Goal: Task Accomplishment & Management: Complete application form

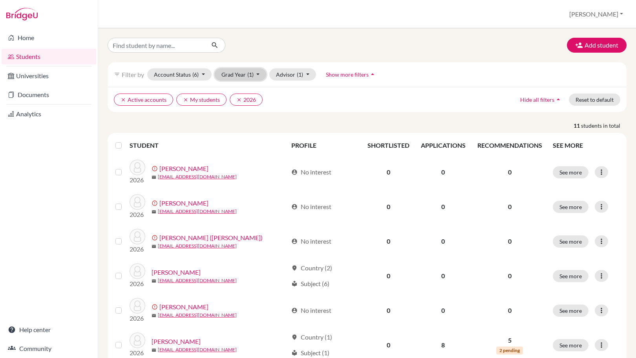
click at [263, 75] on button "Grad Year (1)" at bounding box center [241, 74] width 52 height 12
click at [319, 103] on ul "clear Active accounts clear My students clear 2026" at bounding box center [304, 99] width 380 height 12
click at [58, 91] on link "Documents" at bounding box center [49, 95] width 95 height 16
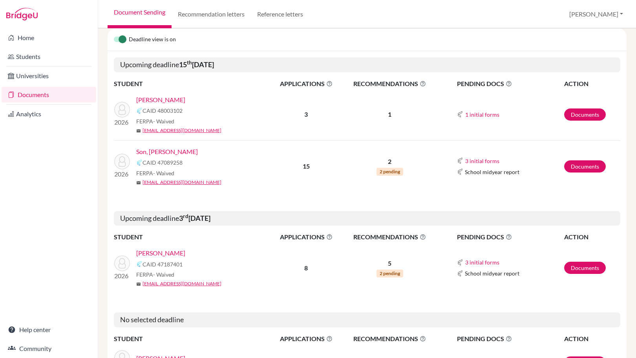
scroll to position [104, 0]
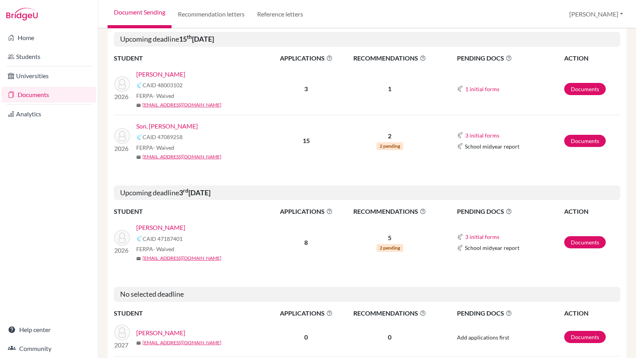
click at [166, 226] on link "[PERSON_NAME]" at bounding box center [160, 227] width 49 height 9
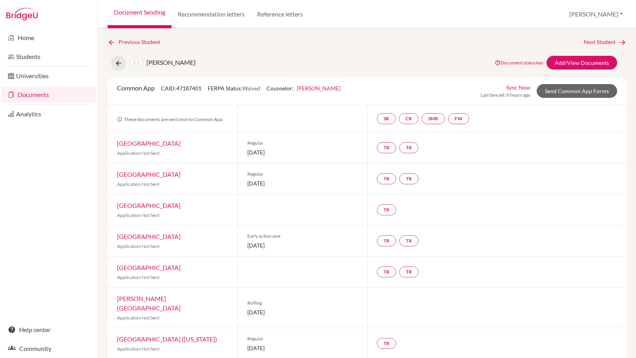
scroll to position [32, 0]
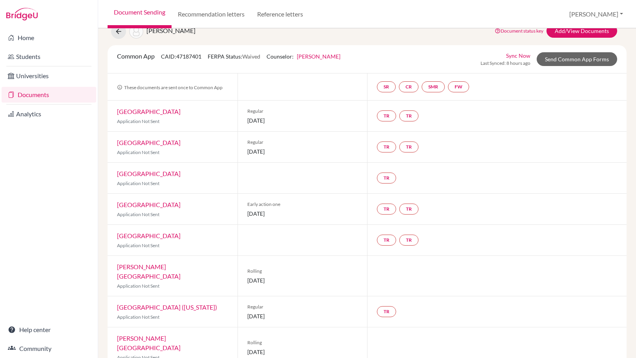
click at [148, 267] on link "[PERSON_NAME][GEOGRAPHIC_DATA]" at bounding box center [149, 271] width 64 height 17
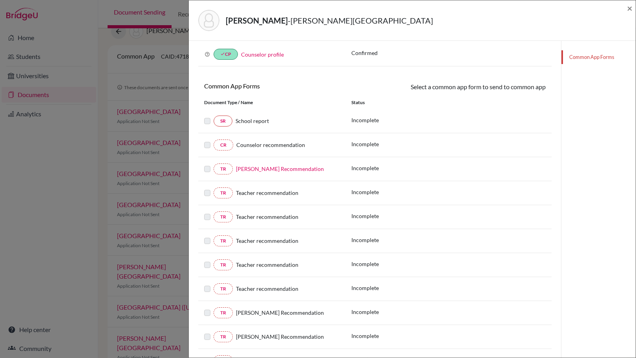
scroll to position [87, 0]
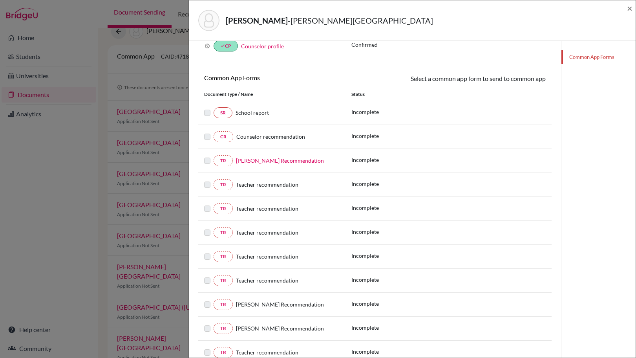
click at [177, 220] on div "[PERSON_NAME] University × Teacher Recommendations 0 Required 3 Optional REQUIR…" at bounding box center [318, 179] width 636 height 358
click at [632, 11] on span "×" at bounding box center [629, 7] width 5 height 11
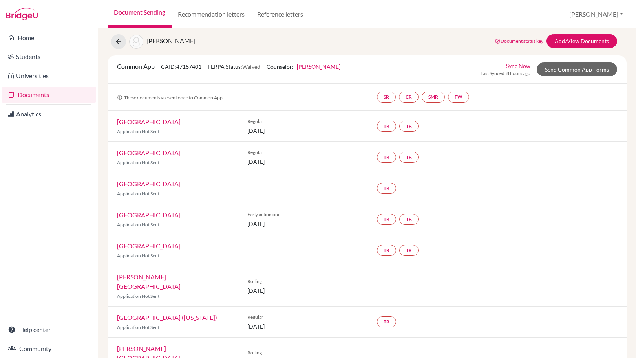
scroll to position [32, 0]
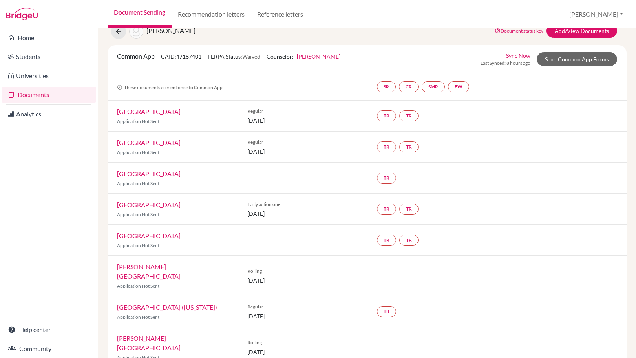
click at [174, 303] on link "[GEOGRAPHIC_DATA] ([US_STATE])" at bounding box center [167, 306] width 100 height 7
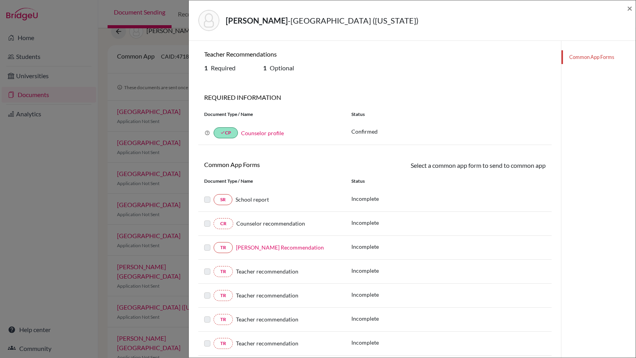
click at [180, 254] on div "[PERSON_NAME] - [PERSON_NAME][GEOGRAPHIC_DATA] ([US_STATE]) × Teacher Recommend…" at bounding box center [318, 179] width 636 height 358
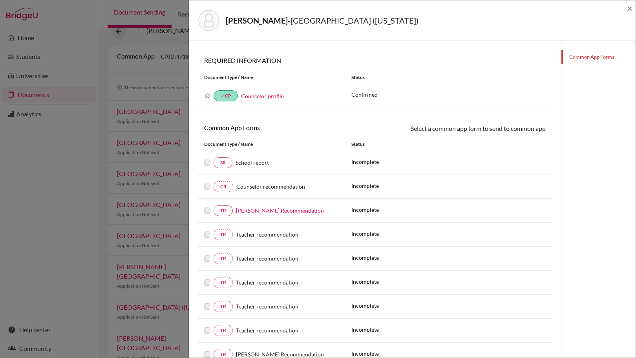
scroll to position [11, 0]
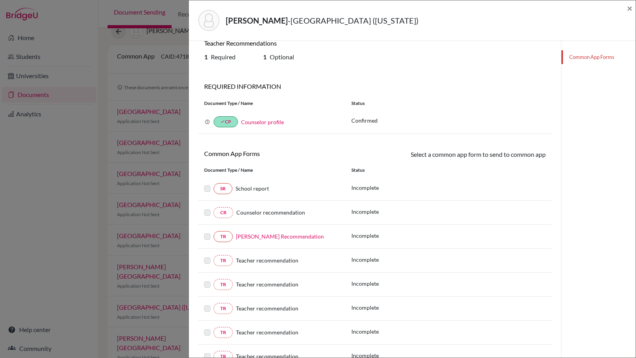
click at [281, 239] on link "[PERSON_NAME] Recommendation" at bounding box center [280, 236] width 88 height 7
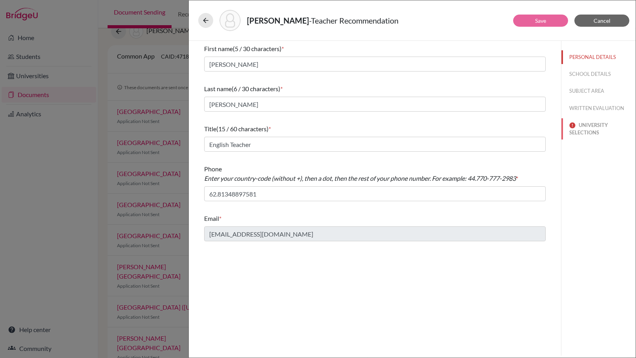
click at [583, 130] on button "UNIVERSITY SELECTIONS" at bounding box center [598, 128] width 74 height 21
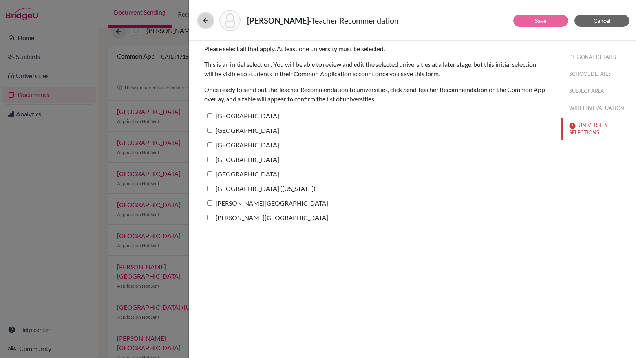
click at [206, 18] on icon at bounding box center [206, 20] width 8 height 8
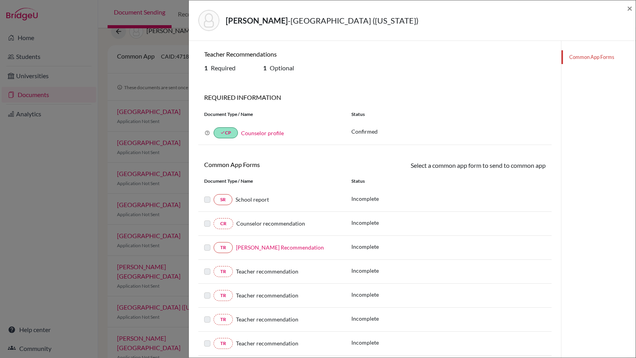
click at [178, 64] on div "[PERSON_NAME] - [PERSON_NAME][GEOGRAPHIC_DATA] ([US_STATE]) × Teacher Recommend…" at bounding box center [318, 179] width 636 height 358
click at [630, 7] on span "×" at bounding box center [629, 7] width 5 height 11
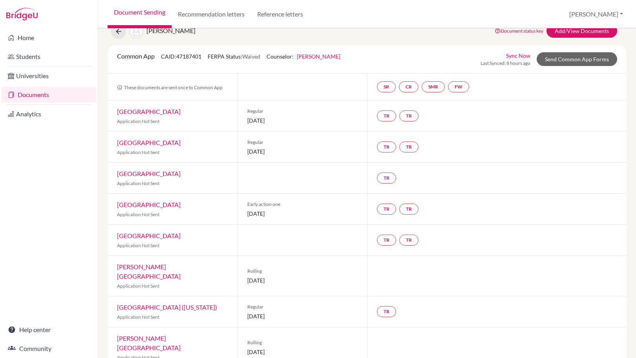
click at [150, 334] on link "[PERSON_NAME][GEOGRAPHIC_DATA]" at bounding box center [149, 342] width 64 height 17
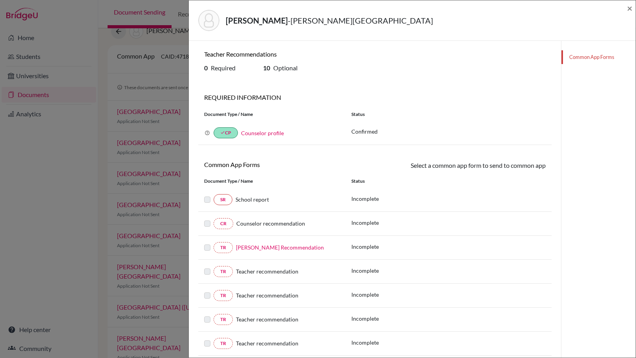
click at [242, 201] on span "School report" at bounding box center [252, 199] width 33 height 7
click at [228, 198] on link "SR" at bounding box center [223, 199] width 19 height 11
click at [255, 248] on link "[PERSON_NAME] Recommendation" at bounding box center [280, 247] width 88 height 7
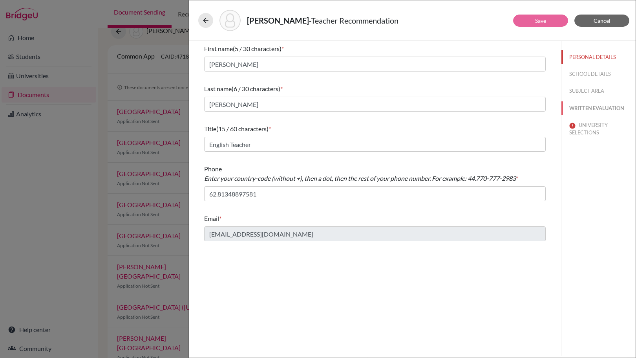
click at [606, 112] on button "WRITTEN EVALUATION" at bounding box center [598, 108] width 74 height 14
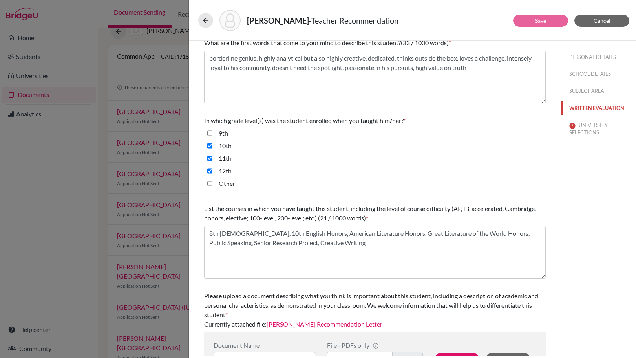
scroll to position [139, 0]
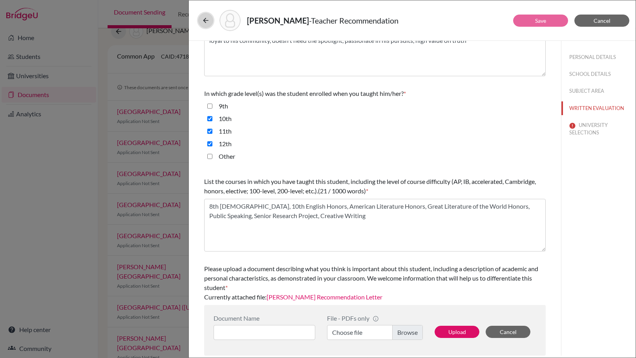
click at [209, 19] on icon at bounding box center [206, 20] width 8 height 8
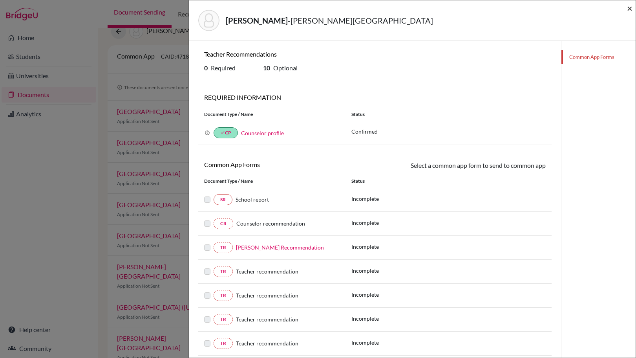
click at [628, 7] on span "×" at bounding box center [629, 7] width 5 height 11
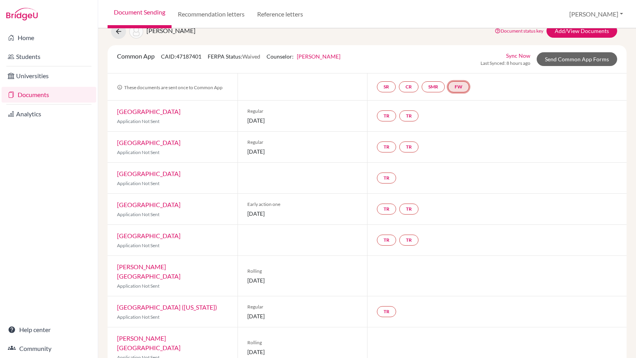
click at [466, 86] on link "FW" at bounding box center [458, 86] width 21 height 11
click at [460, 53] on h3 "Fee waiver" at bounding box center [461, 49] width 38 height 14
click at [459, 61] on link "Fee waiver" at bounding box center [461, 63] width 26 height 7
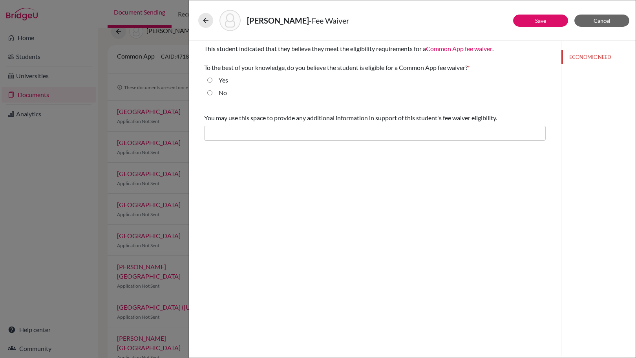
click at [223, 77] on label "Yes" at bounding box center [223, 79] width 9 height 9
click at [212, 77] on input "Yes" at bounding box center [209, 79] width 5 height 9
radio input "true"
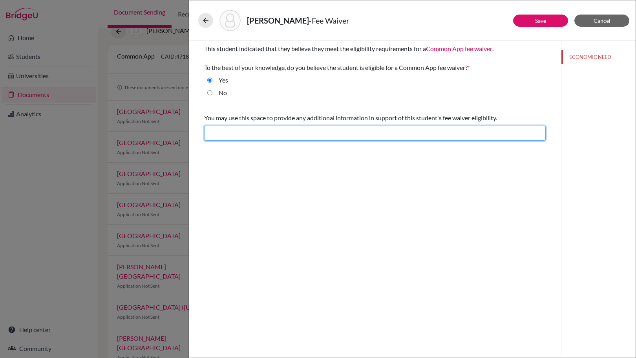
click at [274, 139] on input "text" at bounding box center [375, 133] width 342 height 15
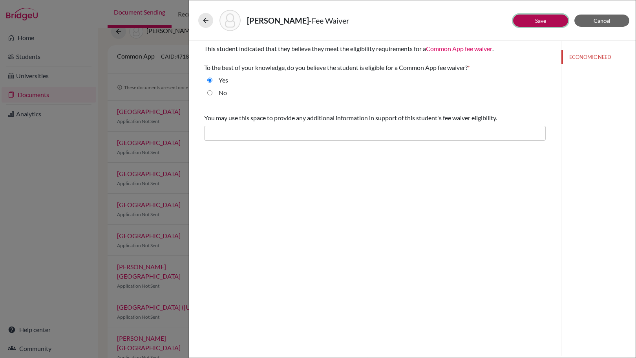
click at [536, 18] on link "Save" at bounding box center [540, 20] width 11 height 7
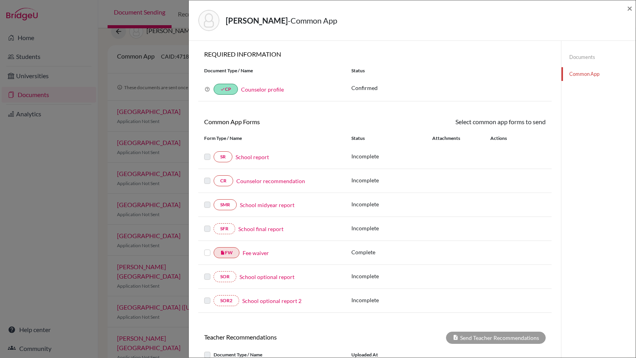
click at [259, 254] on link "Fee waiver" at bounding box center [256, 253] width 26 height 8
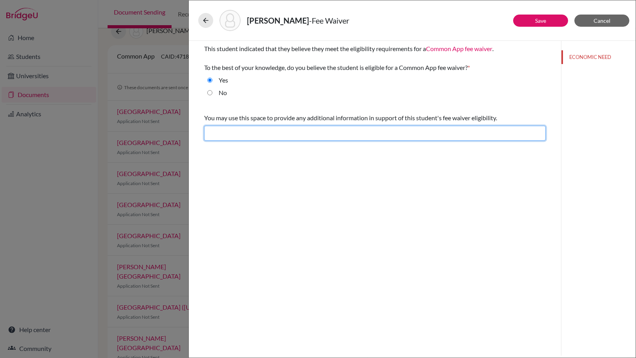
click at [296, 138] on input "text" at bounding box center [375, 133] width 342 height 15
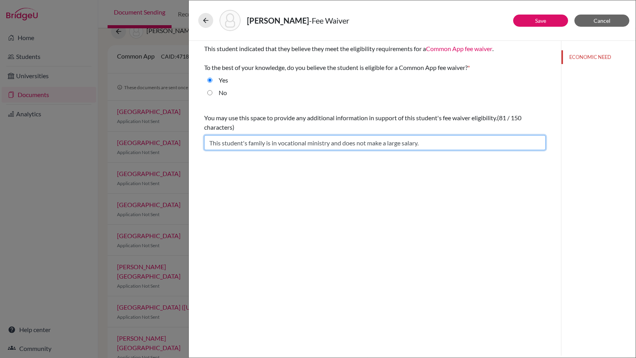
click at [265, 143] on input "This student's family is in vocational ministry and does not make a large salar…" at bounding box center [375, 142] width 342 height 15
drag, startPoint x: 461, startPoint y: 146, endPoint x: 197, endPoint y: 145, distance: 264.6
click at [197, 145] on div "This student indicated that they believe they meet the eligibility requirements…" at bounding box center [375, 97] width 360 height 112
click at [333, 143] on input "Has qualified for fee waivers for AP exams" at bounding box center [375, 142] width 342 height 15
click at [350, 145] on input "Has qualified for fee waivers for AP exams based on parental income" at bounding box center [375, 142] width 342 height 15
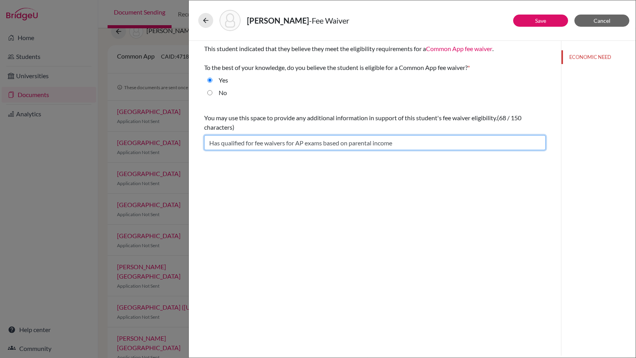
click at [416, 146] on input "Has qualified for fee waivers for AP exams based on parental income" at bounding box center [375, 142] width 342 height 15
type input "Has qualified for fee waivers for AP exams based on parental income being below…"
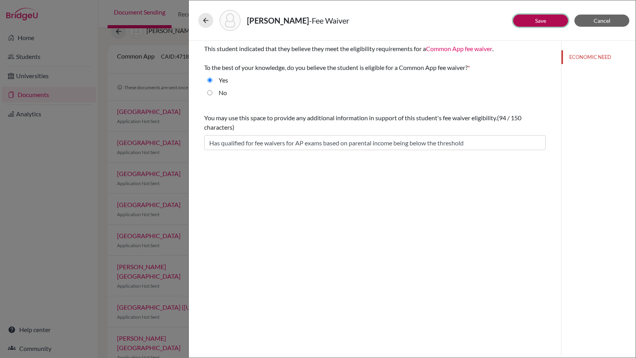
click at [543, 26] on button "Save" at bounding box center [540, 21] width 55 height 12
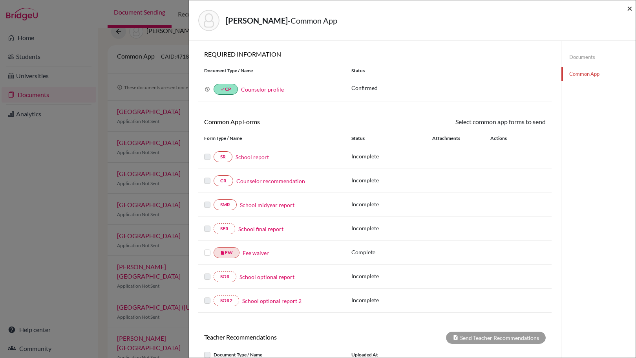
click at [630, 9] on span "×" at bounding box center [629, 7] width 5 height 11
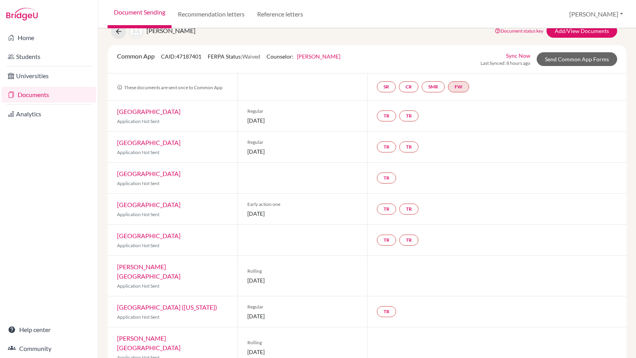
click at [155, 268] on link "[PERSON_NAME][GEOGRAPHIC_DATA]" at bounding box center [149, 271] width 64 height 17
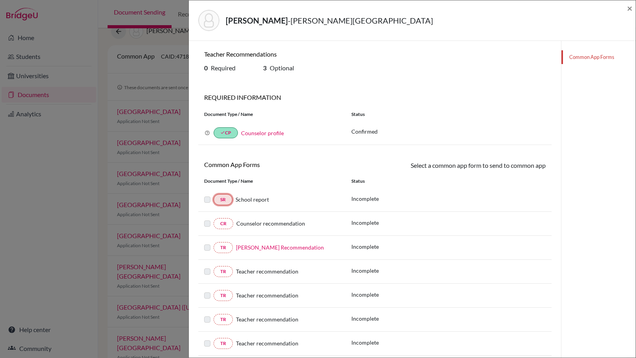
click at [228, 199] on link "SR" at bounding box center [223, 199] width 19 height 11
click at [628, 9] on span "×" at bounding box center [629, 7] width 5 height 11
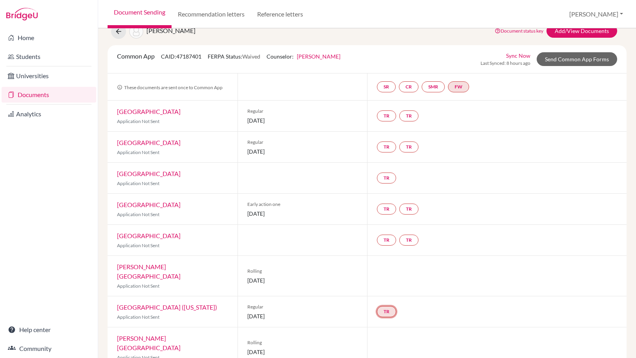
click at [389, 306] on link "TR" at bounding box center [386, 311] width 19 height 11
click at [386, 292] on small "Incomplete" at bounding box center [386, 295] width 68 height 7
click at [139, 303] on link "[GEOGRAPHIC_DATA] ([US_STATE])" at bounding box center [167, 306] width 100 height 7
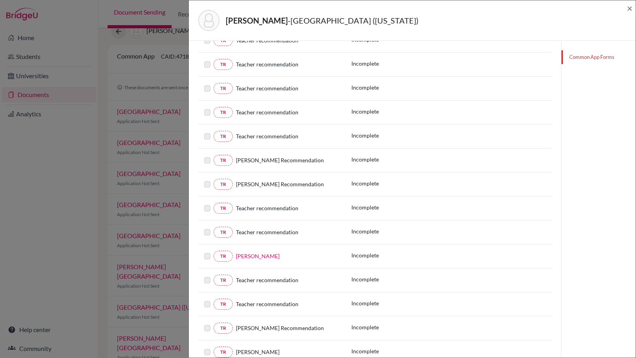
scroll to position [261, 0]
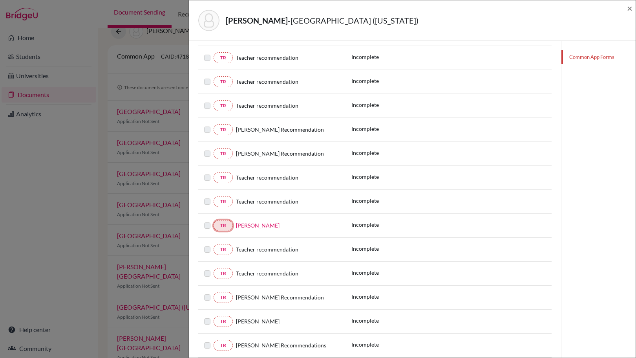
click at [223, 227] on link "TR" at bounding box center [223, 225] width 19 height 11
click at [258, 226] on link "[PERSON_NAME]" at bounding box center [258, 225] width 44 height 7
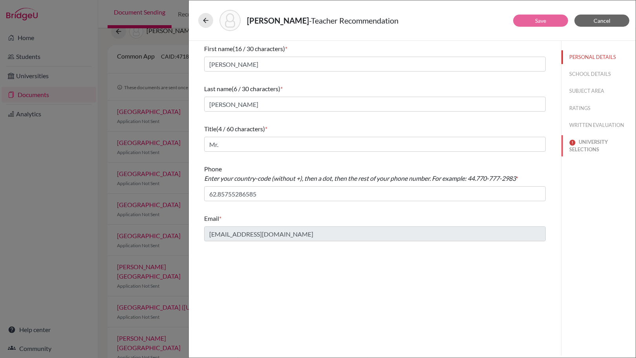
click at [590, 148] on button "UNIVERSITY SELECTIONS" at bounding box center [598, 145] width 74 height 21
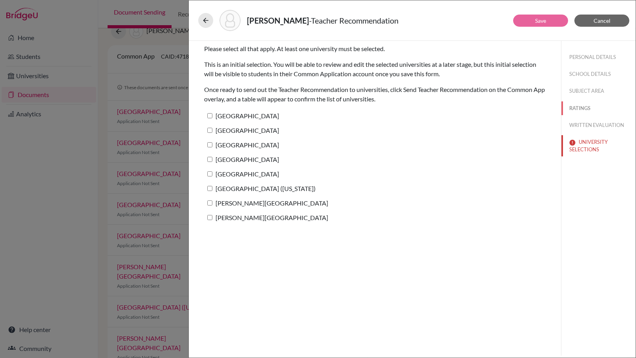
click at [580, 109] on button "RATINGS" at bounding box center [598, 108] width 74 height 14
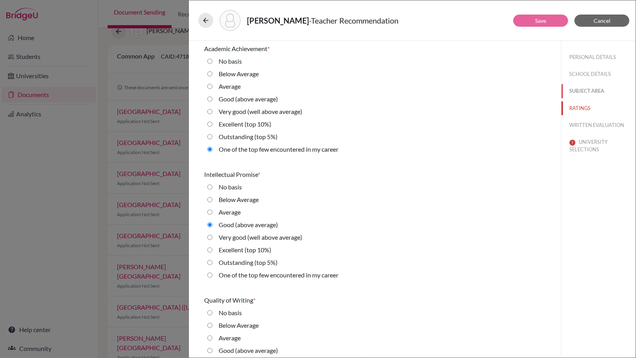
click at [588, 90] on button "SUBJECT AREA" at bounding box center [598, 91] width 74 height 14
select select "5"
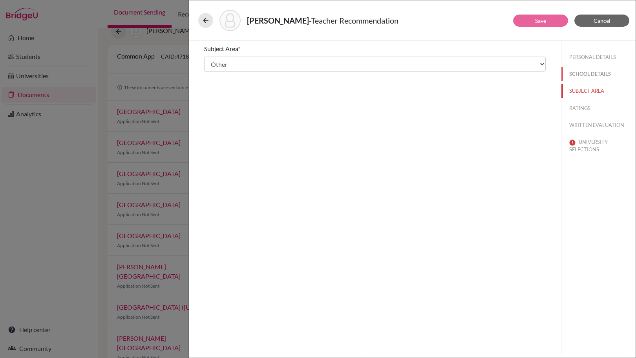
click at [592, 76] on button "SCHOOL DETAILS" at bounding box center [598, 74] width 74 height 14
click at [615, 52] on button "PERSONAL DETAILS" at bounding box center [598, 57] width 74 height 14
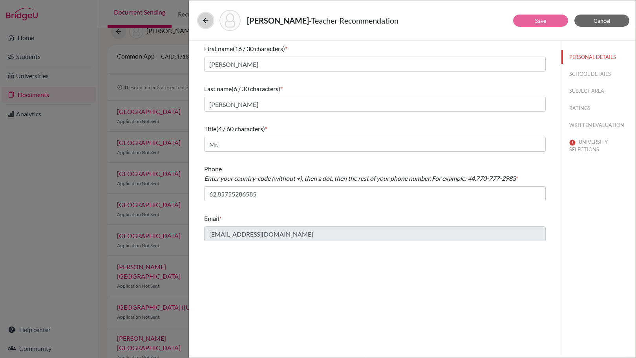
click at [203, 18] on icon at bounding box center [206, 20] width 8 height 8
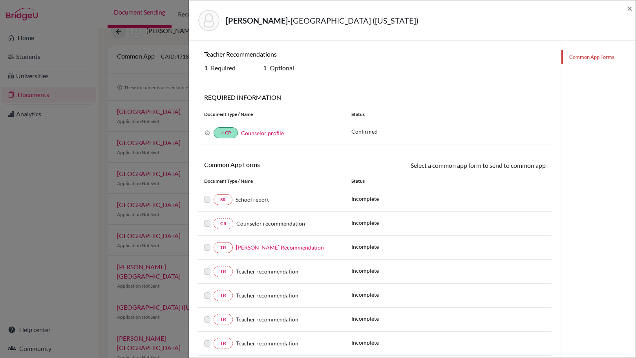
click at [259, 250] on link "[PERSON_NAME] Recommendation" at bounding box center [280, 247] width 88 height 7
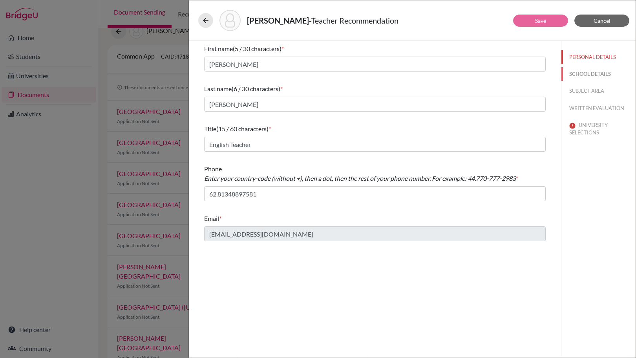
click at [590, 69] on button "SCHOOL DETAILS" at bounding box center [598, 74] width 74 height 14
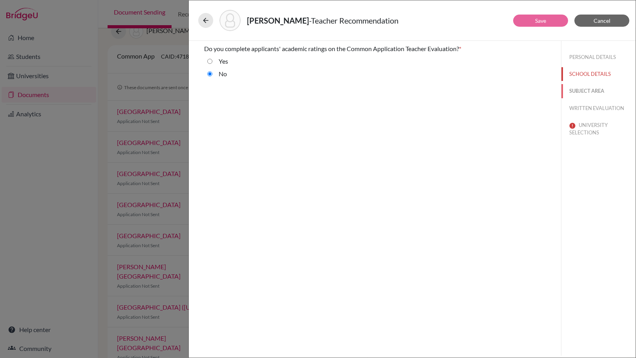
click at [589, 87] on button "SUBJECT AREA" at bounding box center [598, 91] width 74 height 14
select select "1"
click at [590, 106] on button "WRITTEN EVALUATION" at bounding box center [598, 108] width 74 height 14
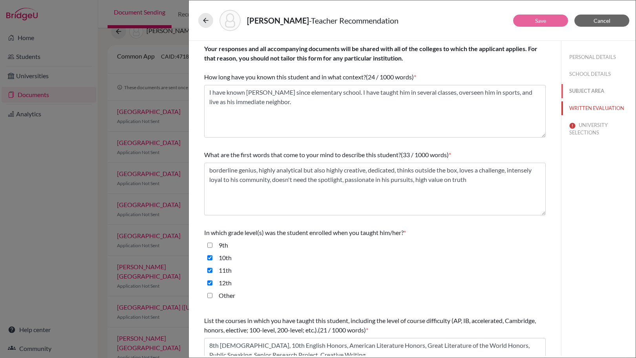
click at [581, 88] on button "SUBJECT AREA" at bounding box center [598, 91] width 74 height 14
select select "1"
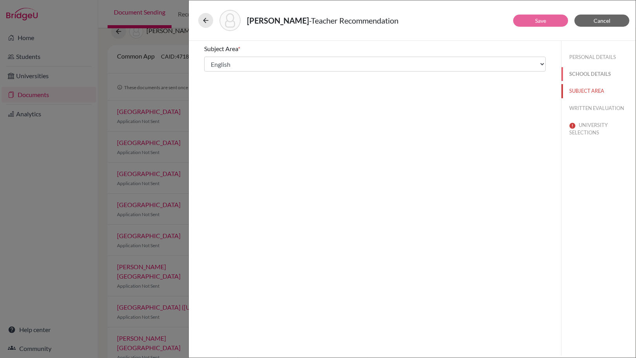
click at [582, 67] on button "SCHOOL DETAILS" at bounding box center [598, 74] width 74 height 14
click at [590, 85] on button "SUBJECT AREA" at bounding box center [598, 91] width 74 height 14
select select "1"
click at [588, 108] on button "WRITTEN EVALUATION" at bounding box center [598, 108] width 74 height 14
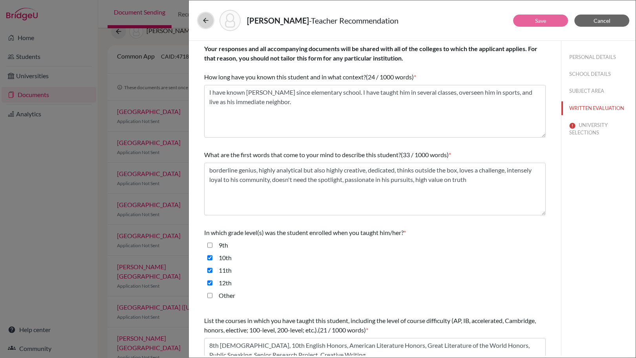
click at [208, 20] on icon at bounding box center [206, 20] width 8 height 8
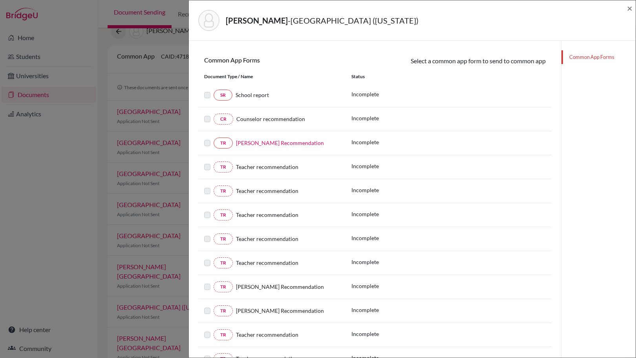
scroll to position [261, 0]
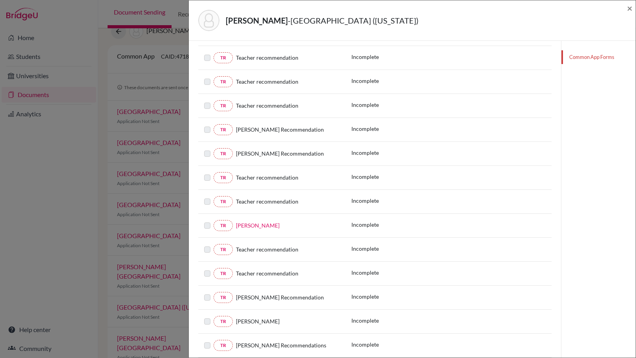
click at [256, 225] on link "[PERSON_NAME]" at bounding box center [258, 225] width 44 height 7
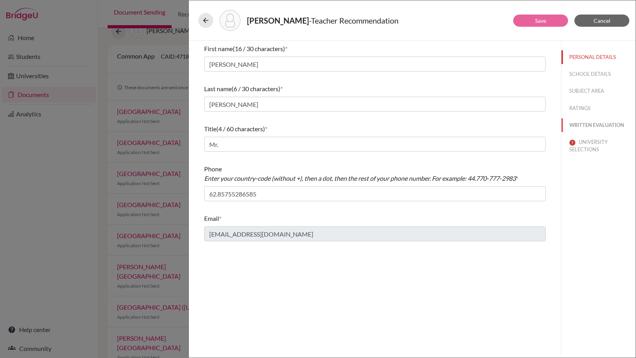
click at [592, 124] on button "WRITTEN EVALUATION" at bounding box center [598, 125] width 74 height 14
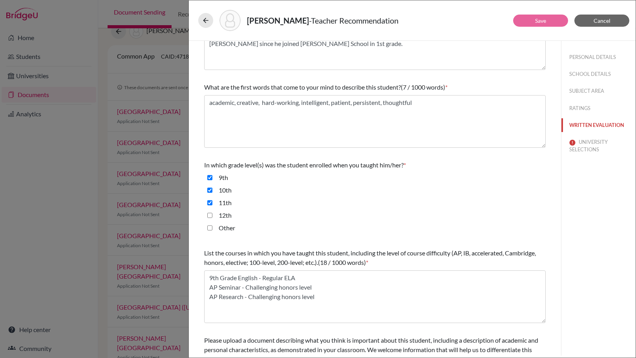
scroll to position [139, 0]
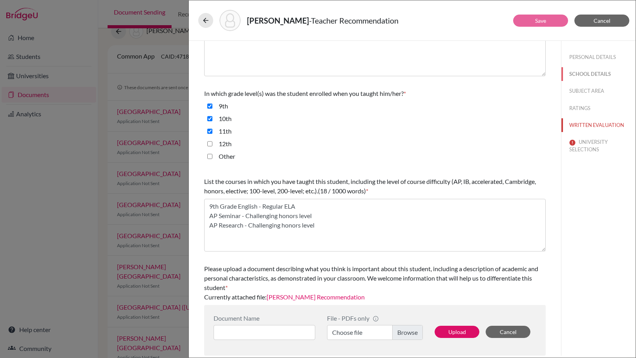
click at [586, 70] on button "SCHOOL DETAILS" at bounding box center [598, 74] width 74 height 14
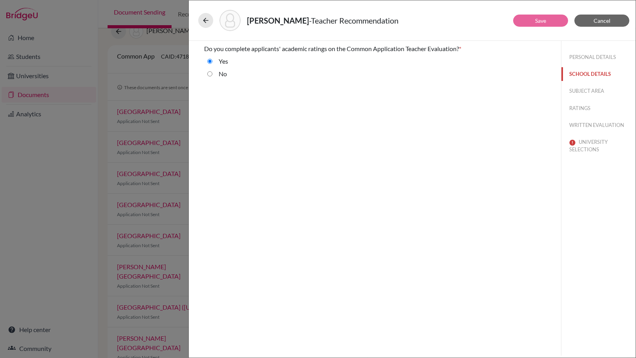
scroll to position [0, 0]
click at [217, 75] on div "No" at bounding box center [219, 75] width 15 height 13
click at [211, 74] on input "No" at bounding box center [209, 73] width 5 height 9
radio input "true"
click at [208, 60] on input "Yes" at bounding box center [209, 61] width 5 height 9
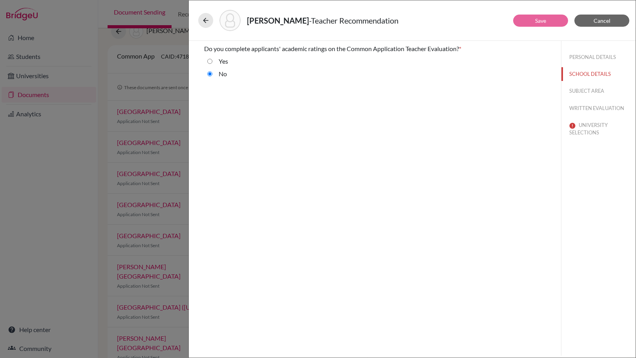
radio input "true"
click at [212, 73] on input "No" at bounding box center [209, 73] width 5 height 9
radio input "true"
click at [592, 107] on button "WRITTEN EVALUATION" at bounding box center [598, 108] width 74 height 14
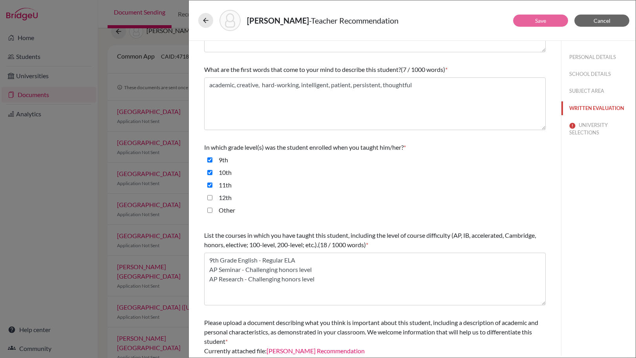
scroll to position [139, 0]
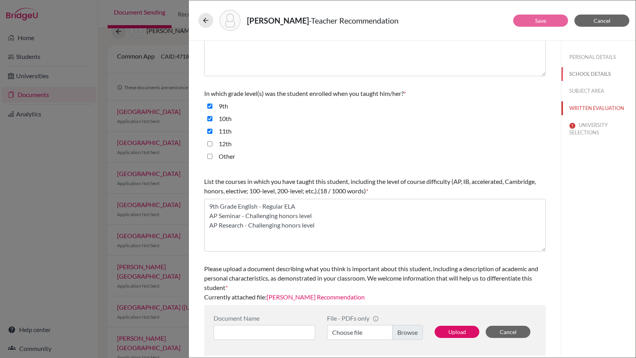
click at [590, 71] on button "SCHOOL DETAILS" at bounding box center [598, 74] width 74 height 14
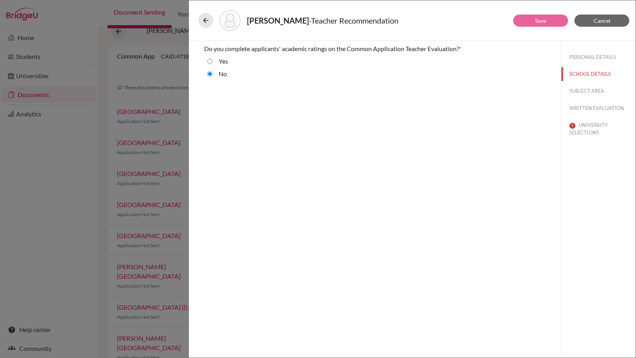
click at [211, 61] on input "Yes" at bounding box center [209, 61] width 5 height 9
radio input "true"
click at [579, 106] on button "RATINGS" at bounding box center [598, 108] width 74 height 14
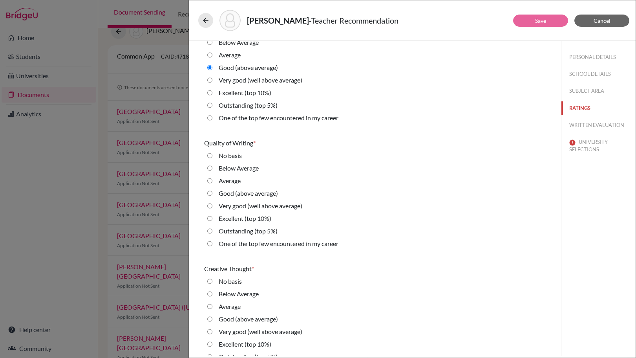
scroll to position [366, 0]
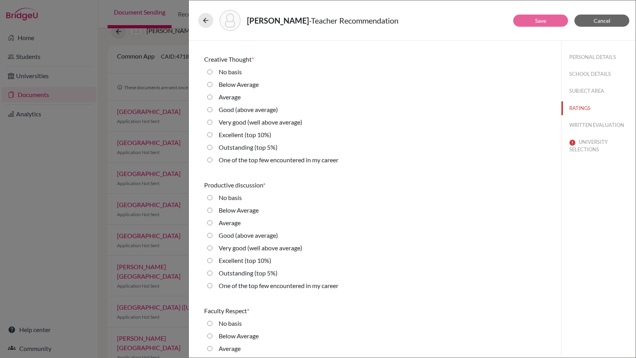
click at [582, 67] on div "PERSONAL DETAILS SCHOOL DETAILS SUBJECT AREA RATINGS WRITTEN EVALUATION UNIVERS…" at bounding box center [598, 102] width 74 height 122
click at [582, 71] on button "SCHOOL DETAILS" at bounding box center [598, 74] width 74 height 14
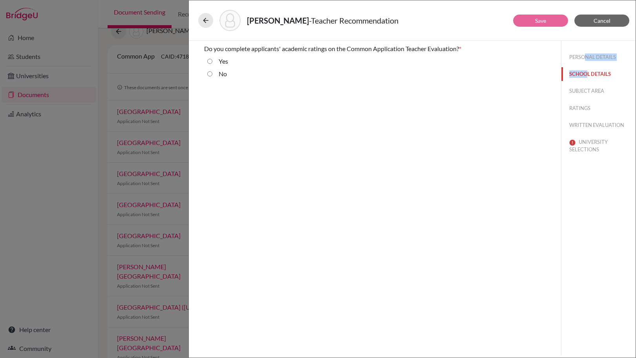
scroll to position [0, 0]
click at [209, 74] on input "No" at bounding box center [209, 73] width 5 height 9
radio input "true"
click at [590, 102] on button "WRITTEN EVALUATION" at bounding box center [598, 108] width 74 height 14
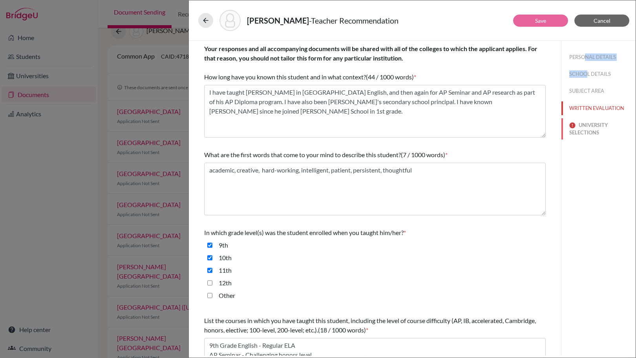
click at [593, 125] on button "UNIVERSITY SELECTIONS" at bounding box center [598, 128] width 74 height 21
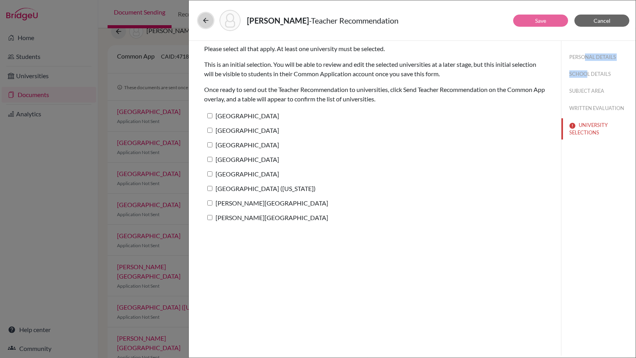
click at [204, 22] on icon at bounding box center [206, 20] width 8 height 8
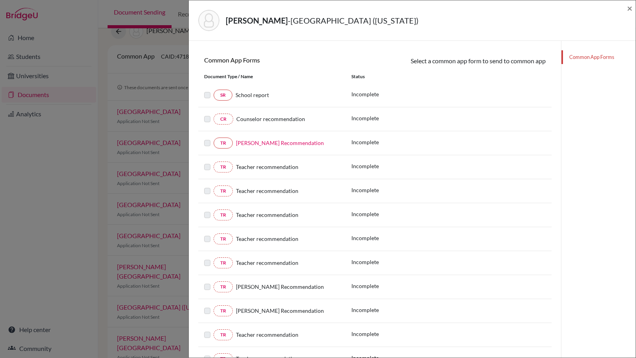
scroll to position [209, 0]
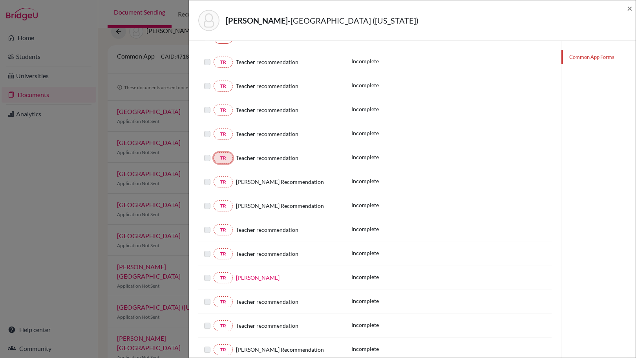
click at [222, 157] on link "TR" at bounding box center [223, 157] width 19 height 11
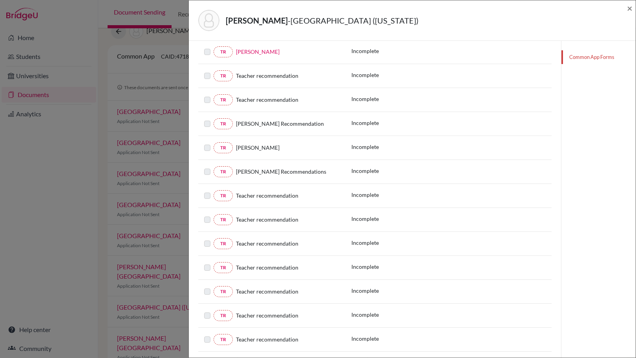
scroll to position [471, 0]
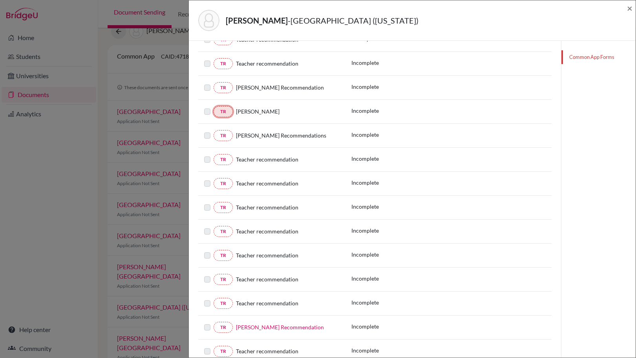
click at [227, 114] on link "TR" at bounding box center [223, 111] width 19 height 11
click at [227, 116] on link "TR" at bounding box center [223, 111] width 19 height 11
click at [249, 110] on span "[PERSON_NAME]" at bounding box center [258, 111] width 44 height 7
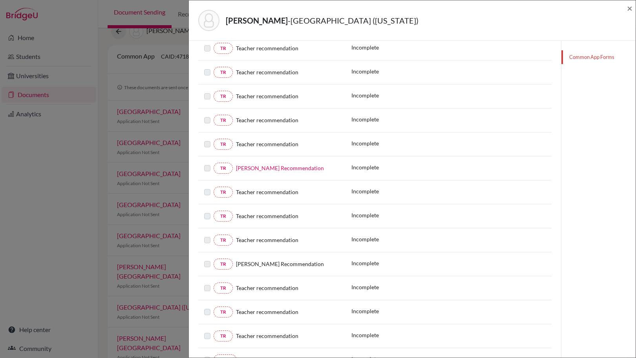
scroll to position [612, 0]
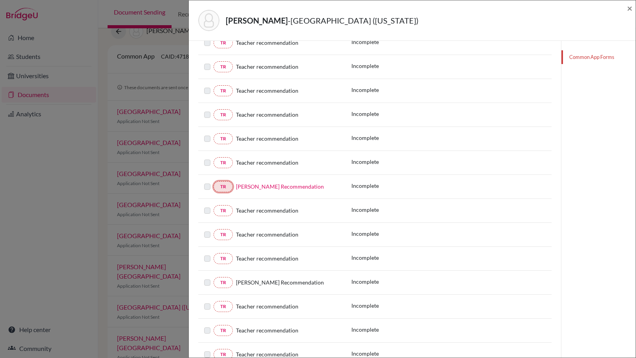
click at [230, 185] on link "TR" at bounding box center [223, 186] width 19 height 11
click at [283, 189] on link "[PERSON_NAME] Recommendation" at bounding box center [280, 186] width 88 height 7
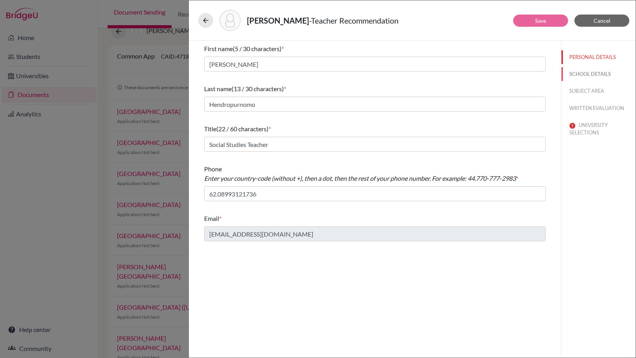
click at [583, 73] on button "SCHOOL DETAILS" at bounding box center [598, 74] width 74 height 14
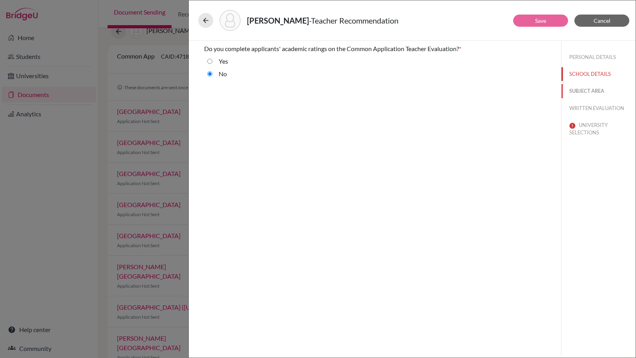
click at [590, 87] on button "SUBJECT AREA" at bounding box center [598, 91] width 74 height 14
select select "4"
click at [593, 107] on button "WRITTEN EVALUATION" at bounding box center [598, 108] width 74 height 14
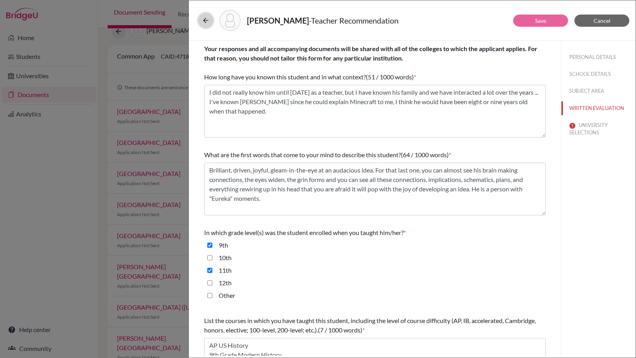
click at [203, 22] on icon at bounding box center [206, 20] width 8 height 8
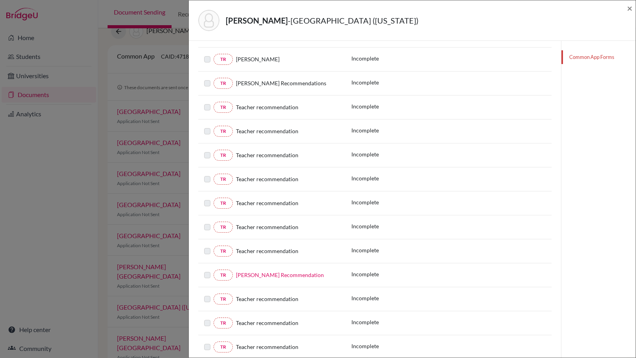
scroll to position [628, 0]
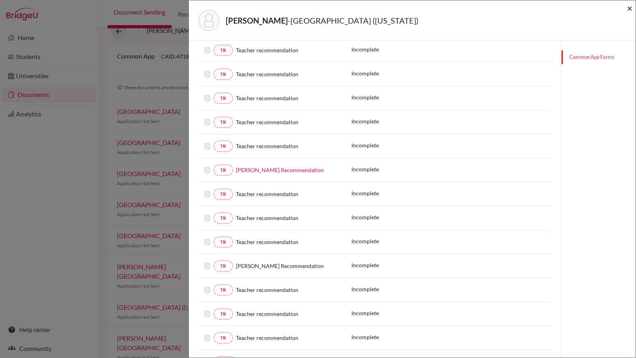
click at [628, 8] on span "×" at bounding box center [629, 7] width 5 height 11
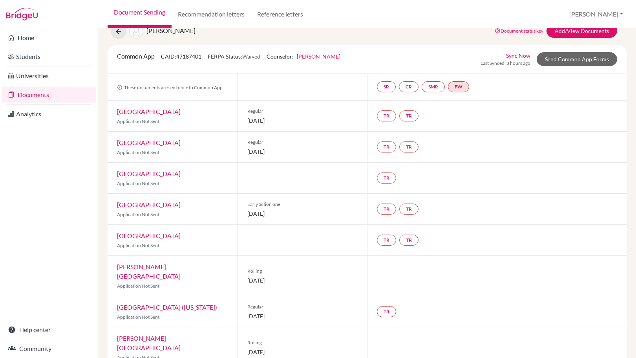
click at [163, 303] on link "[GEOGRAPHIC_DATA] ([US_STATE])" at bounding box center [167, 306] width 100 height 7
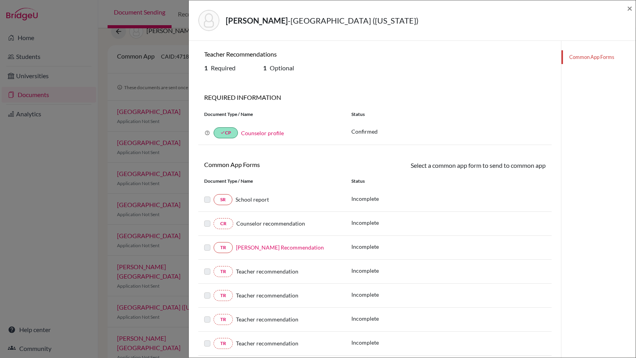
click at [252, 248] on link "[PERSON_NAME] Recommendation" at bounding box center [280, 247] width 88 height 7
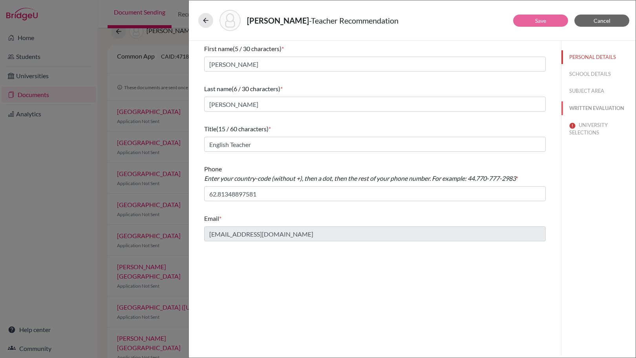
click at [603, 111] on button "WRITTEN EVALUATION" at bounding box center [598, 108] width 74 height 14
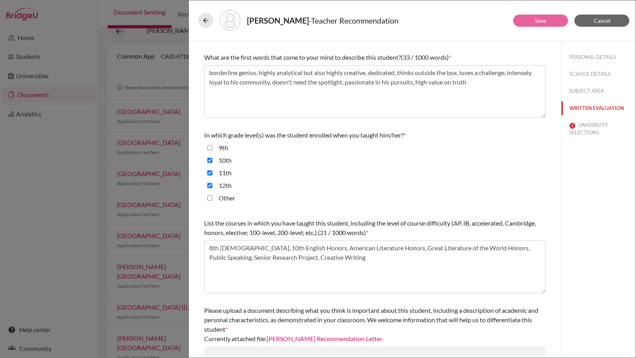
scroll to position [139, 0]
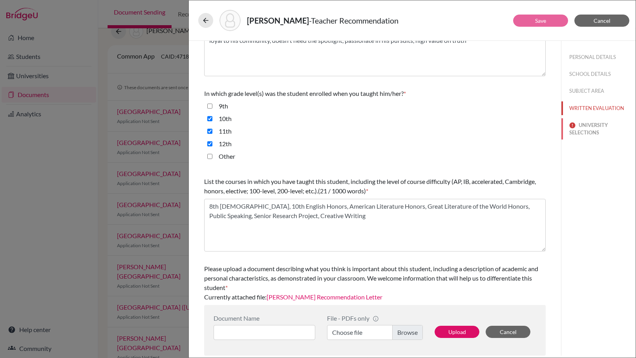
click at [597, 125] on button "UNIVERSITY SELECTIONS" at bounding box center [598, 128] width 74 height 21
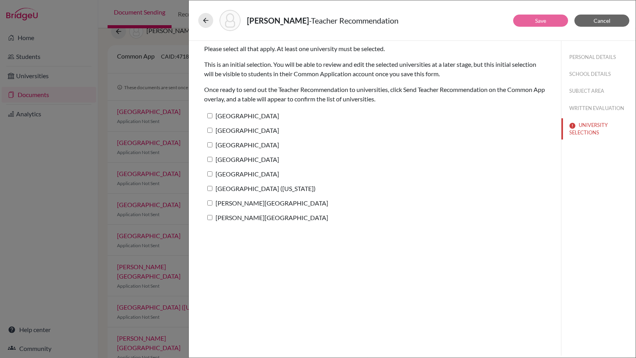
click at [211, 203] on input "[PERSON_NAME][GEOGRAPHIC_DATA]" at bounding box center [209, 202] width 5 height 5
checkbox input "true"
click at [211, 189] on input "[GEOGRAPHIC_DATA] ([US_STATE])" at bounding box center [209, 188] width 5 height 5
checkbox input "true"
click at [209, 216] on input "[PERSON_NAME][GEOGRAPHIC_DATA]" at bounding box center [209, 217] width 5 height 5
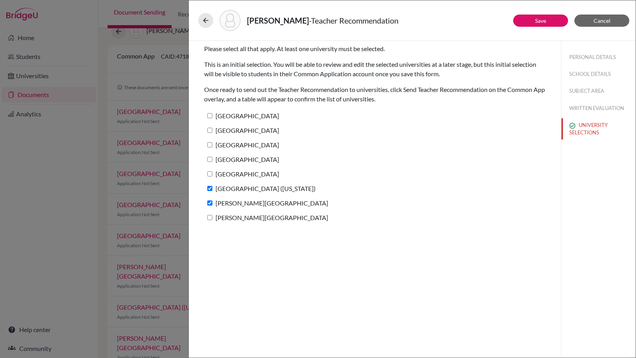
checkbox input "true"
click at [535, 22] on link "Save" at bounding box center [540, 20] width 11 height 7
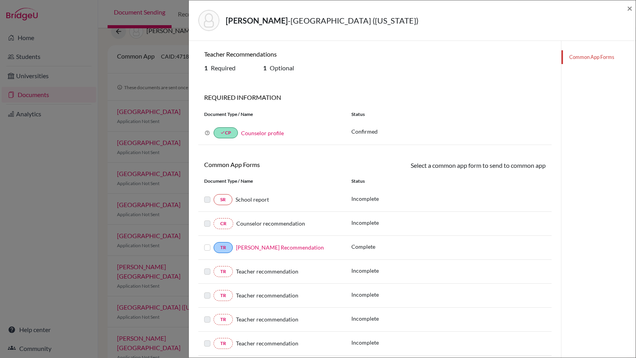
click at [260, 248] on link "[PERSON_NAME] Recommendation" at bounding box center [280, 247] width 88 height 7
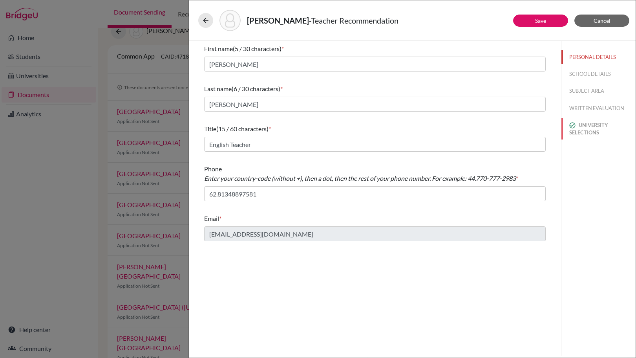
click at [601, 128] on button "UNIVERSITY SELECTIONS" at bounding box center [598, 128] width 74 height 21
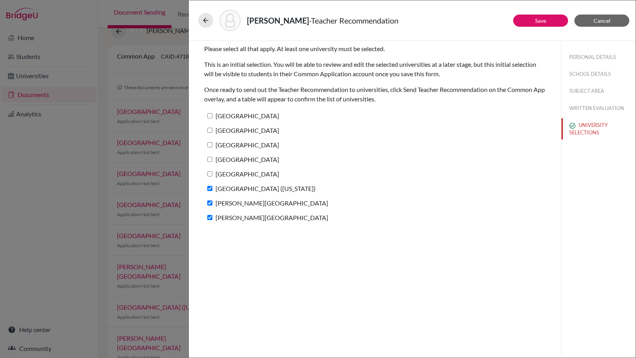
click at [213, 172] on label "[GEOGRAPHIC_DATA]" at bounding box center [241, 173] width 75 height 11
click at [212, 172] on input "[GEOGRAPHIC_DATA]" at bounding box center [209, 173] width 5 height 5
checkbox input "true"
click at [212, 160] on input "[GEOGRAPHIC_DATA]" at bounding box center [209, 159] width 5 height 5
checkbox input "true"
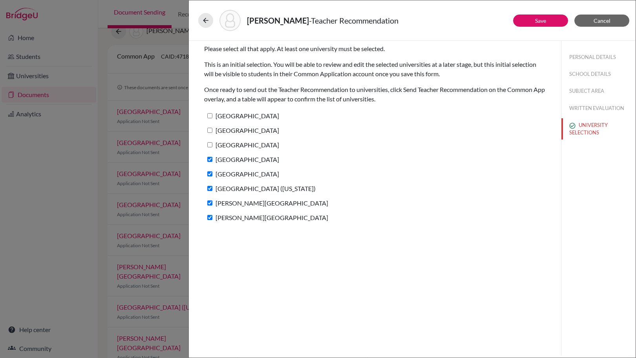
click at [212, 146] on input "[GEOGRAPHIC_DATA]" at bounding box center [209, 144] width 5 height 5
checkbox input "true"
click at [212, 130] on input "[GEOGRAPHIC_DATA]" at bounding box center [209, 130] width 5 height 5
checkbox input "true"
click at [210, 114] on input "[GEOGRAPHIC_DATA]" at bounding box center [209, 115] width 5 height 5
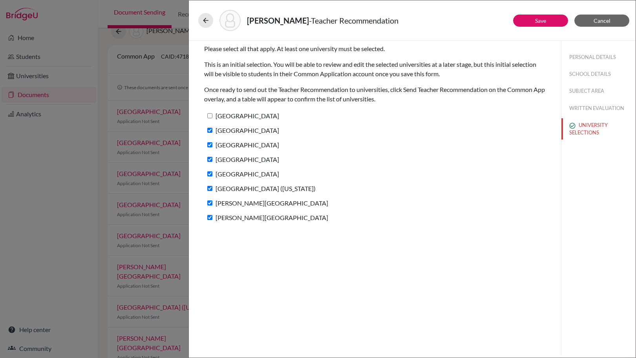
checkbox input "true"
click at [543, 22] on link "Save" at bounding box center [540, 20] width 11 height 7
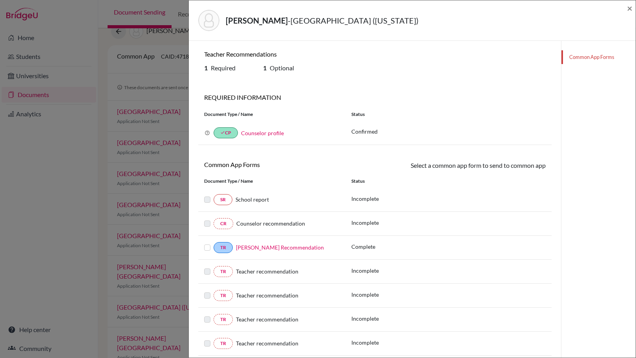
click at [270, 246] on link "[PERSON_NAME] Recommendation" at bounding box center [280, 247] width 88 height 7
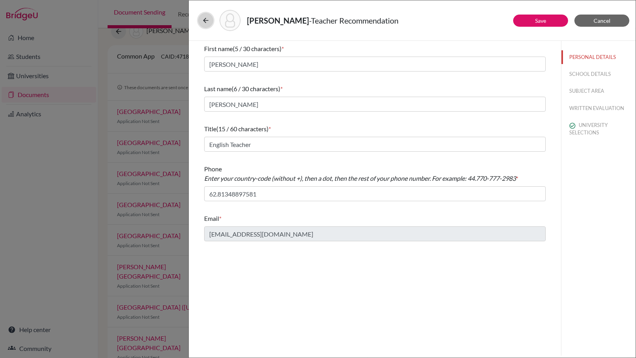
click at [206, 19] on icon at bounding box center [206, 20] width 8 height 8
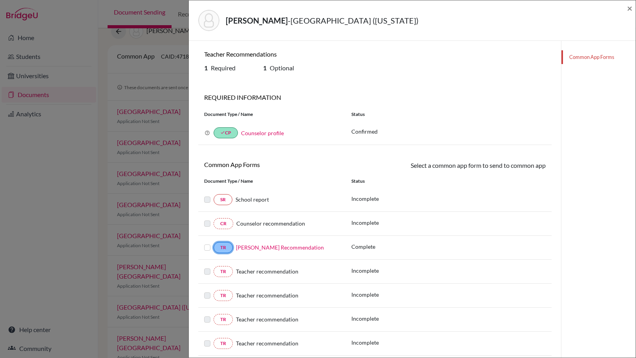
click at [226, 244] on link "TR" at bounding box center [223, 247] width 19 height 11
click at [208, 243] on label at bounding box center [207, 243] width 6 height 0
click at [0, 0] on input "checkbox" at bounding box center [0, 0] width 0 height 0
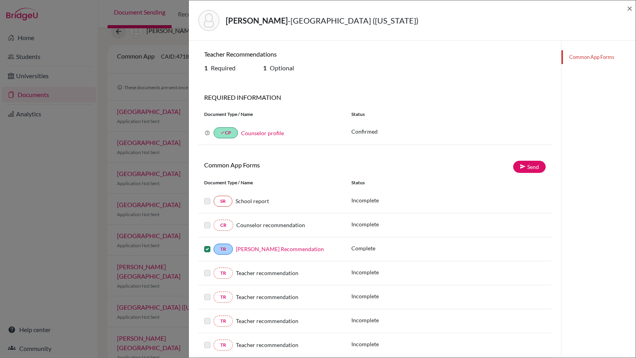
click at [206, 244] on label at bounding box center [207, 244] width 6 height 0
click at [0, 0] on input "checkbox" at bounding box center [0, 0] width 0 height 0
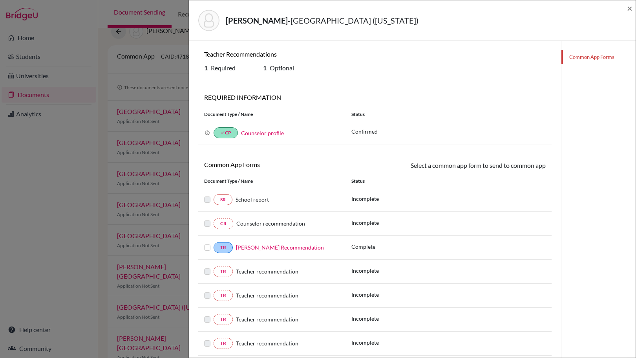
click at [241, 198] on span "School report" at bounding box center [252, 199] width 33 height 7
click at [227, 198] on link "SR" at bounding box center [223, 199] width 19 height 11
click at [219, 201] on link "SR" at bounding box center [223, 199] width 19 height 11
click at [219, 205] on link "SR" at bounding box center [223, 199] width 19 height 11
click at [629, 7] on span "×" at bounding box center [629, 7] width 5 height 11
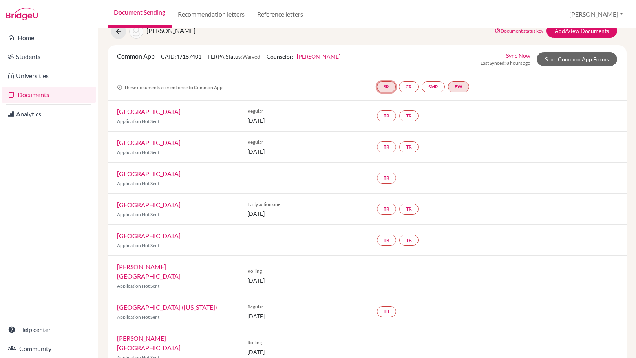
click at [387, 88] on link "SR" at bounding box center [386, 86] width 19 height 11
click at [386, 66] on link "School report" at bounding box center [385, 63] width 33 height 7
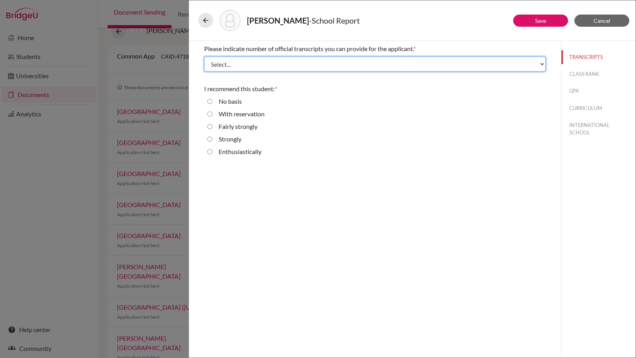
click at [529, 68] on select "Select... 1 2 3 4" at bounding box center [375, 64] width 342 height 15
select select "1"
click at [204, 57] on select "Select... 1 2 3 4" at bounding box center [375, 64] width 342 height 15
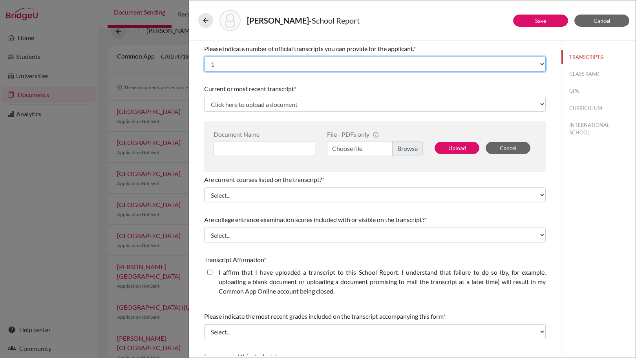
scroll to position [75, 0]
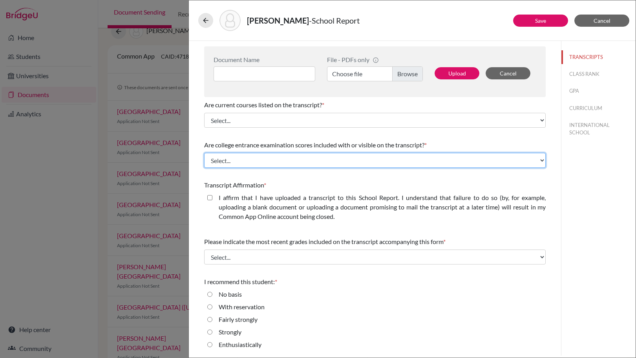
click at [355, 158] on select "Select... Yes No" at bounding box center [375, 160] width 342 height 15
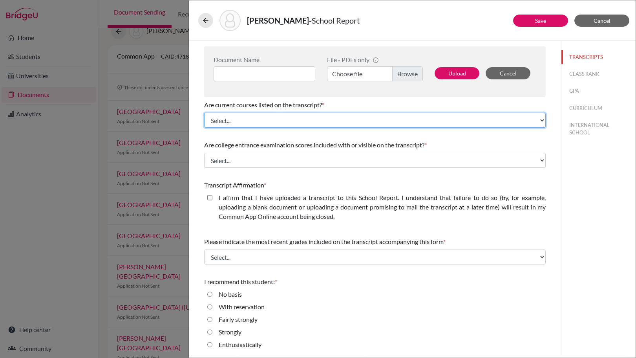
click at [318, 125] on select "Select... Yes No" at bounding box center [375, 120] width 342 height 15
select select "0"
click at [204, 113] on select "Select... Yes No" at bounding box center [375, 120] width 342 height 15
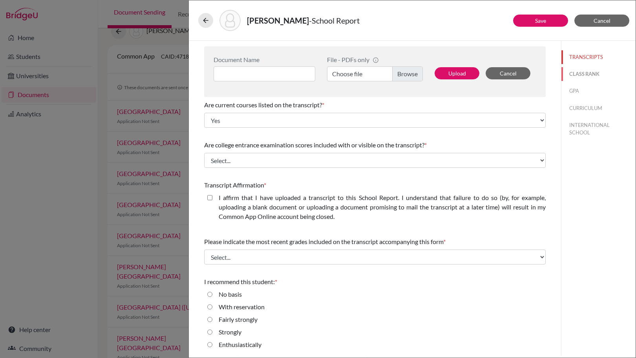
click at [569, 71] on button "CLASS RANK" at bounding box center [598, 74] width 74 height 14
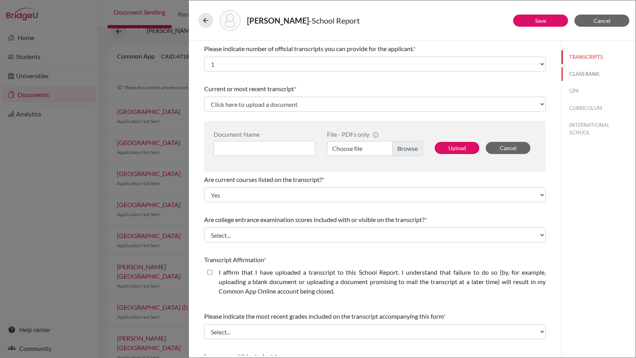
select select "Select..."
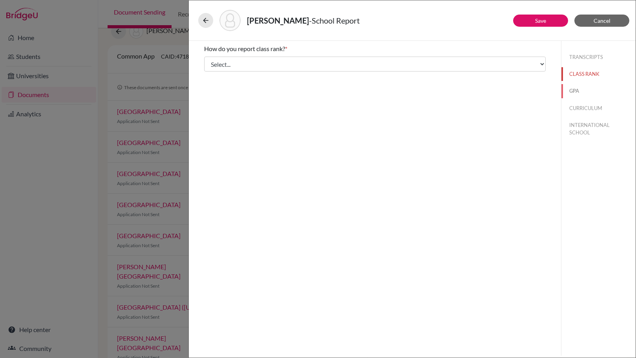
click at [574, 90] on button "GPA" at bounding box center [598, 91] width 74 height 14
click at [592, 109] on button "CURRICULUM" at bounding box center [598, 108] width 74 height 14
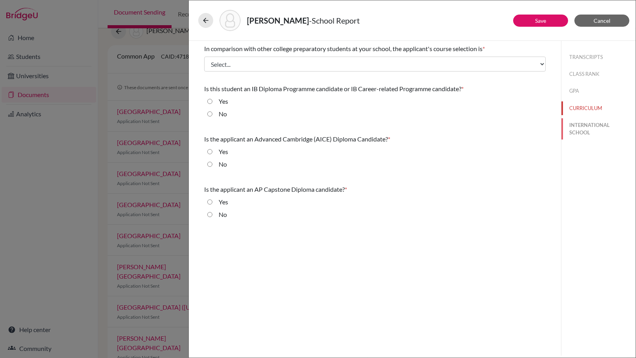
click at [596, 130] on button "INTERNATIONAL SCHOOL" at bounding box center [598, 128] width 74 height 21
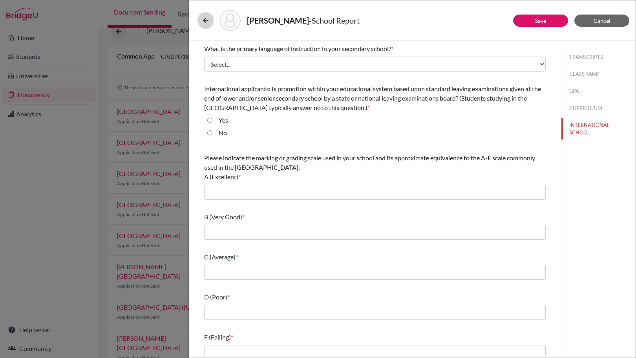
click at [208, 18] on icon at bounding box center [206, 20] width 8 height 8
